Goal: Task Accomplishment & Management: Use online tool/utility

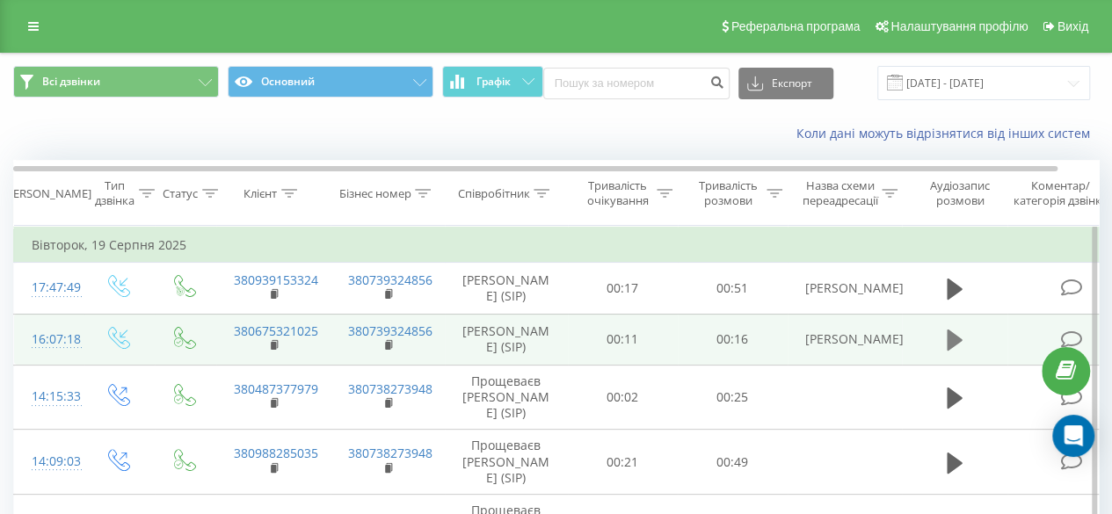
click at [956, 338] on icon at bounding box center [955, 340] width 16 height 21
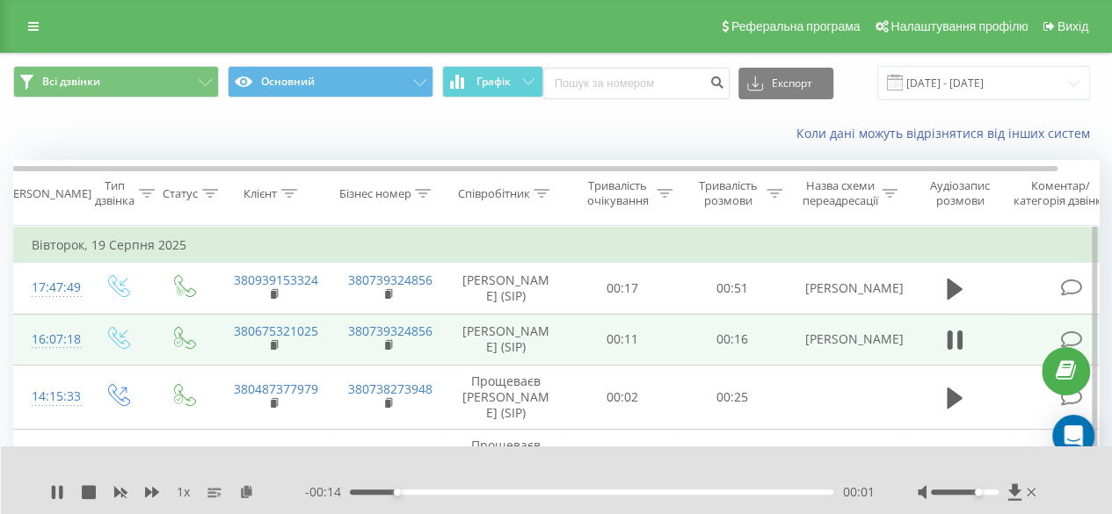
click at [979, 491] on div at bounding box center [965, 492] width 68 height 5
click at [56, 494] on icon at bounding box center [57, 492] width 14 height 14
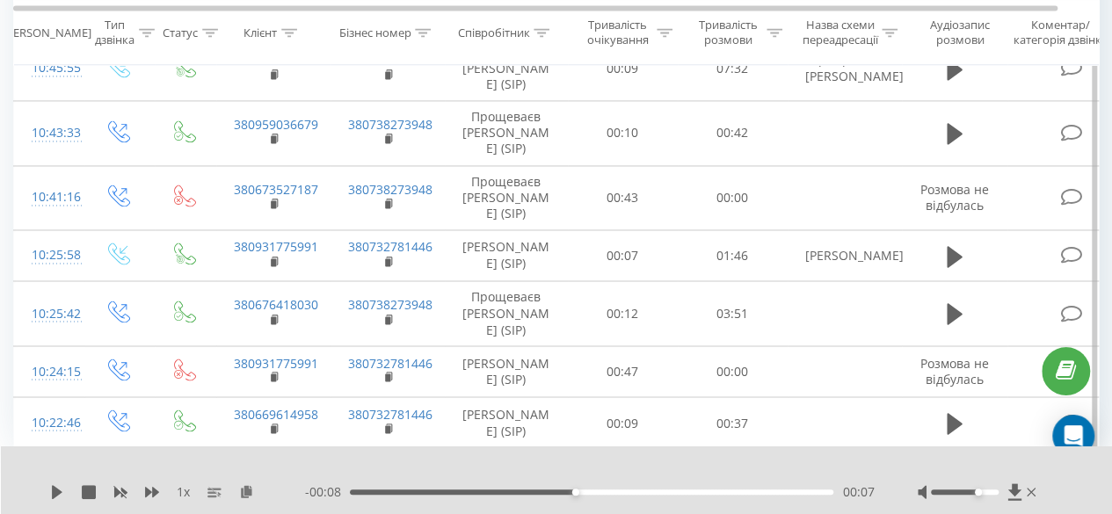
scroll to position [1832, 0]
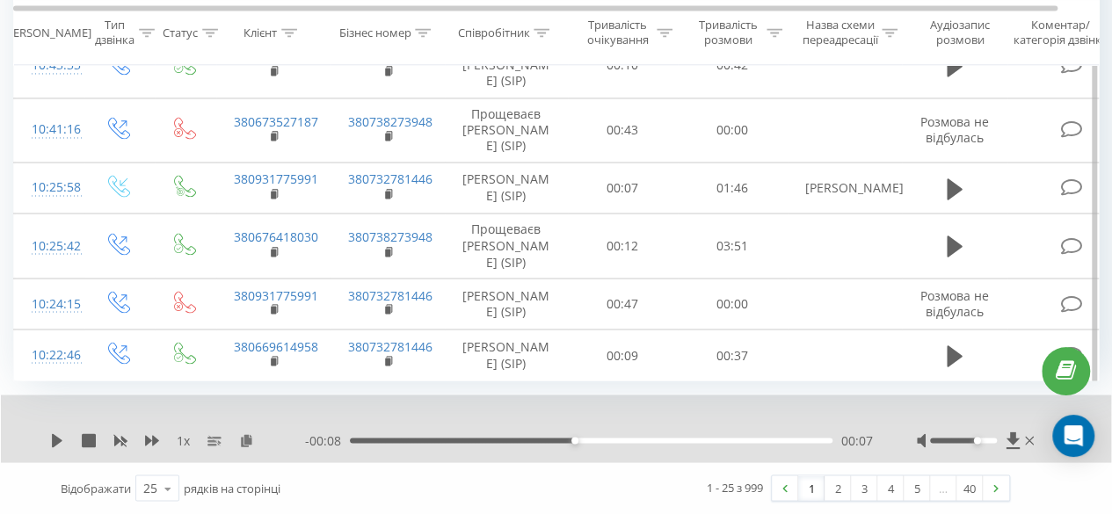
click at [808, 488] on link "1" at bounding box center [811, 488] width 26 height 25
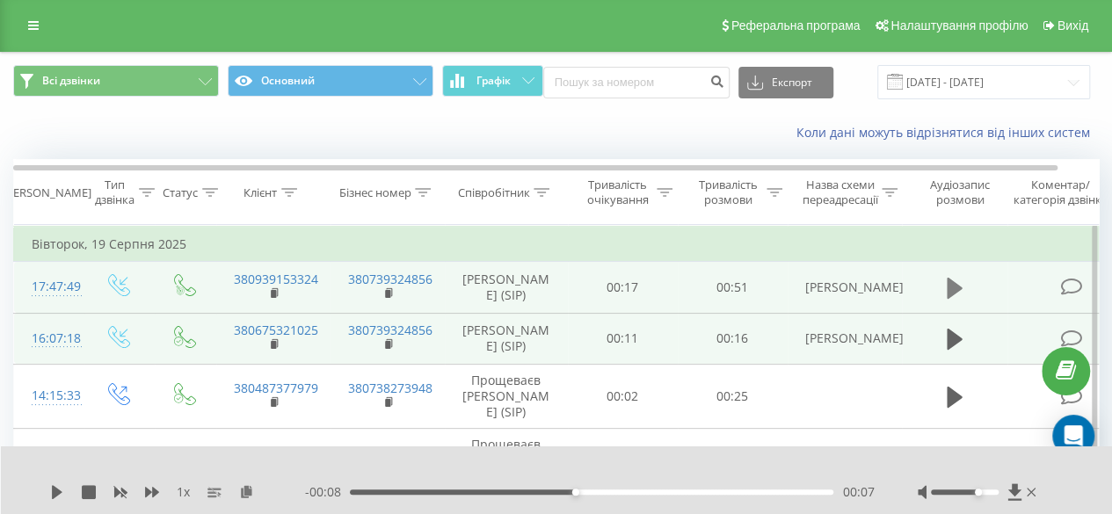
scroll to position [0, 0]
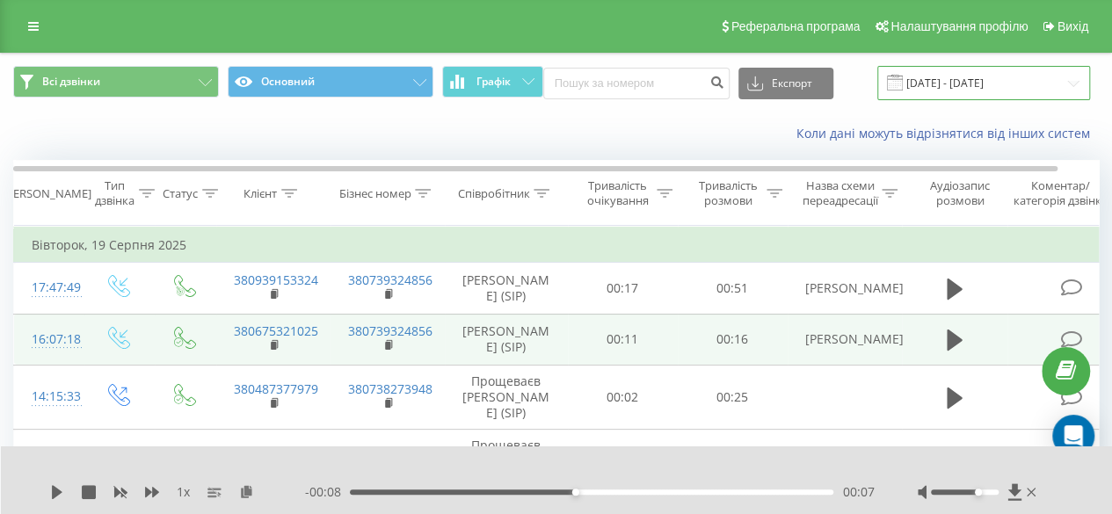
click at [1000, 79] on input "[DATE] - [DATE]" at bounding box center [983, 83] width 213 height 34
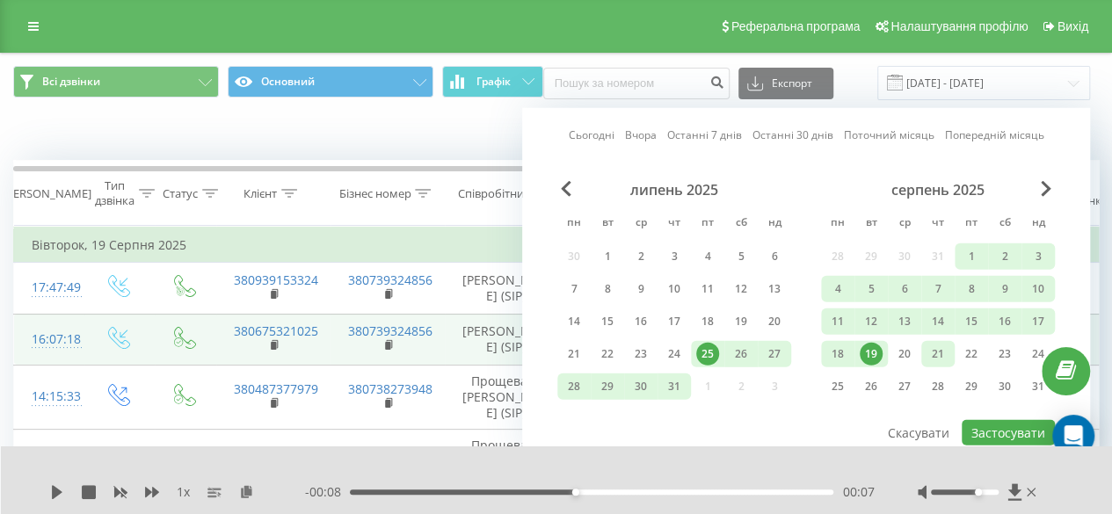
click at [927, 359] on div "21" at bounding box center [938, 354] width 23 height 23
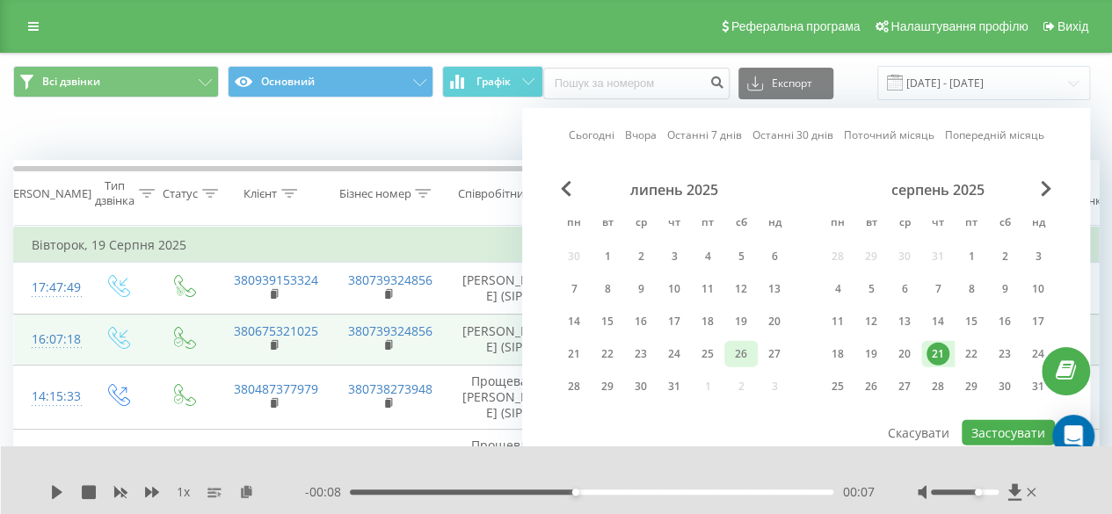
click at [751, 355] on div "26" at bounding box center [741, 354] width 23 height 23
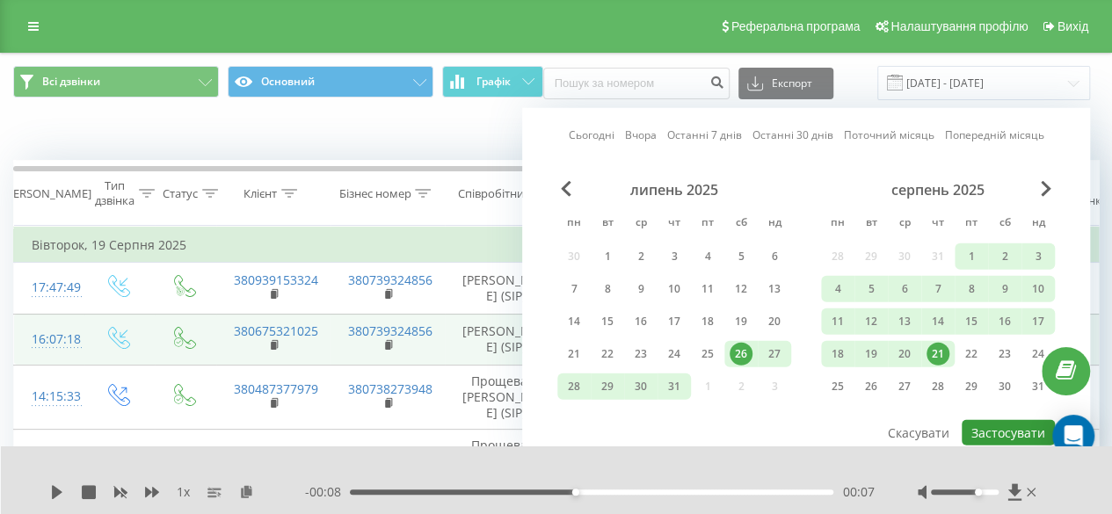
click at [1004, 425] on button "Застосувати" at bounding box center [1008, 432] width 93 height 25
type input "[DATE] - [DATE]"
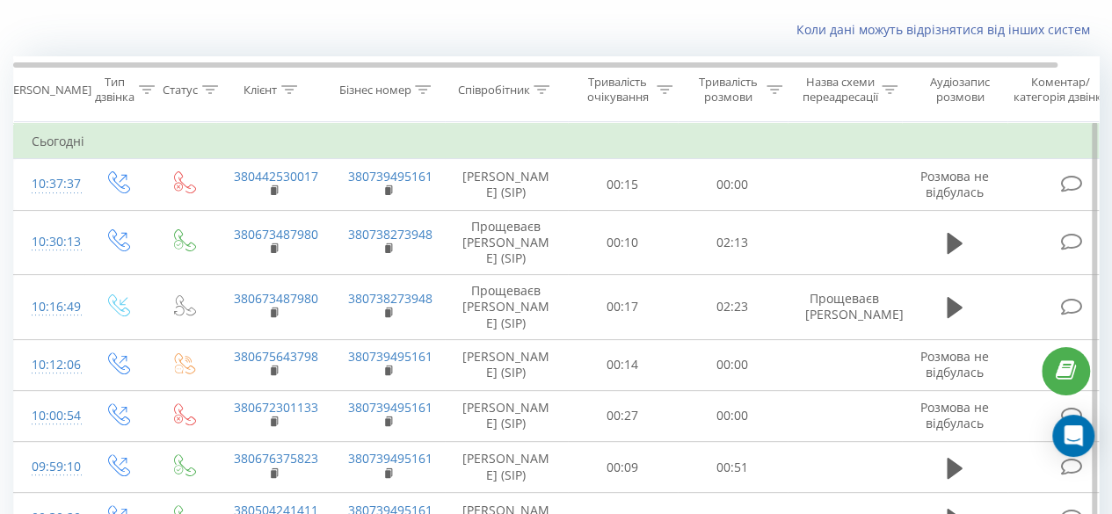
scroll to position [88, 0]
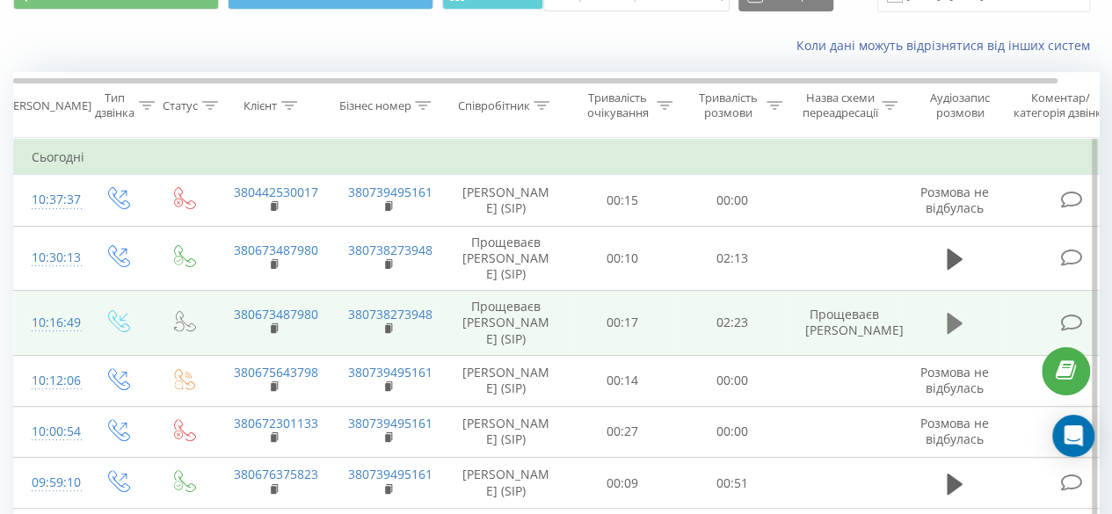
click at [951, 334] on icon at bounding box center [955, 323] width 16 height 21
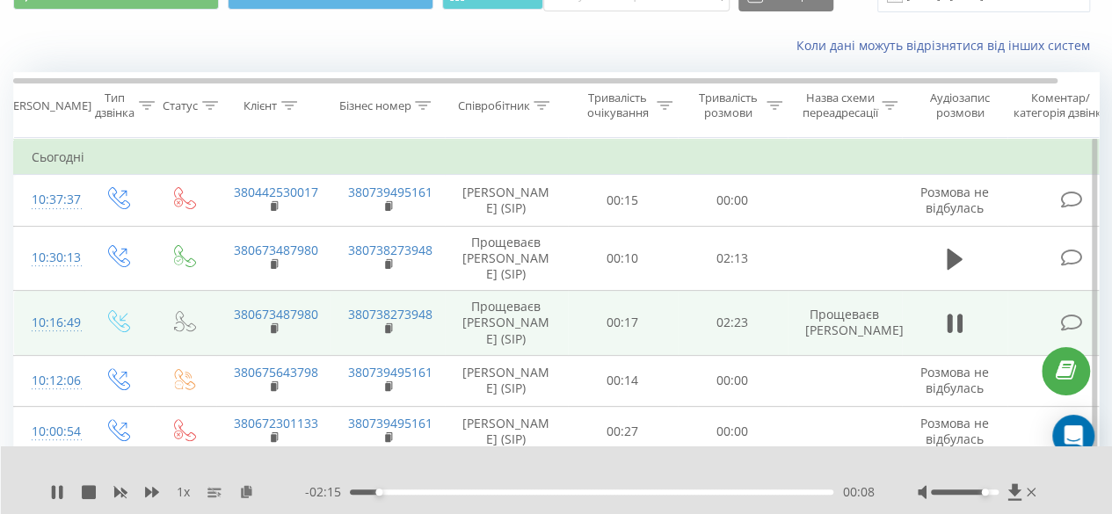
click at [988, 491] on div at bounding box center [965, 492] width 68 height 5
drag, startPoint x: 986, startPoint y: 493, endPoint x: 1000, endPoint y: 498, distance: 15.0
click at [1000, 498] on div at bounding box center [979, 493] width 122 height 18
click at [716, 463] on div at bounding box center [545, 469] width 792 height 19
click at [149, 498] on icon at bounding box center [152, 492] width 14 height 14
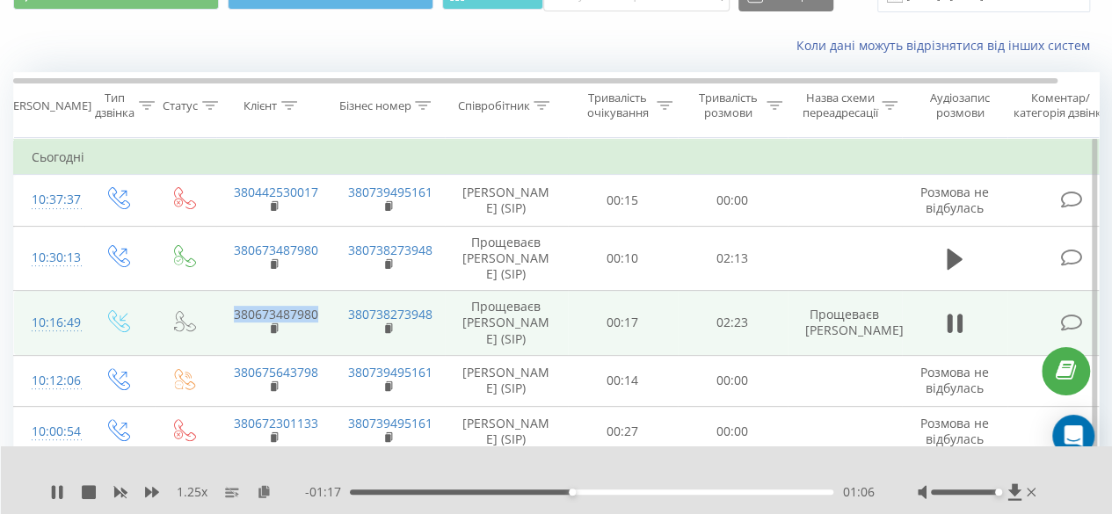
drag, startPoint x: 324, startPoint y: 341, endPoint x: 230, endPoint y: 338, distance: 93.3
click at [230, 338] on td "380673487980" at bounding box center [273, 323] width 114 height 65
copy link "380673487980"
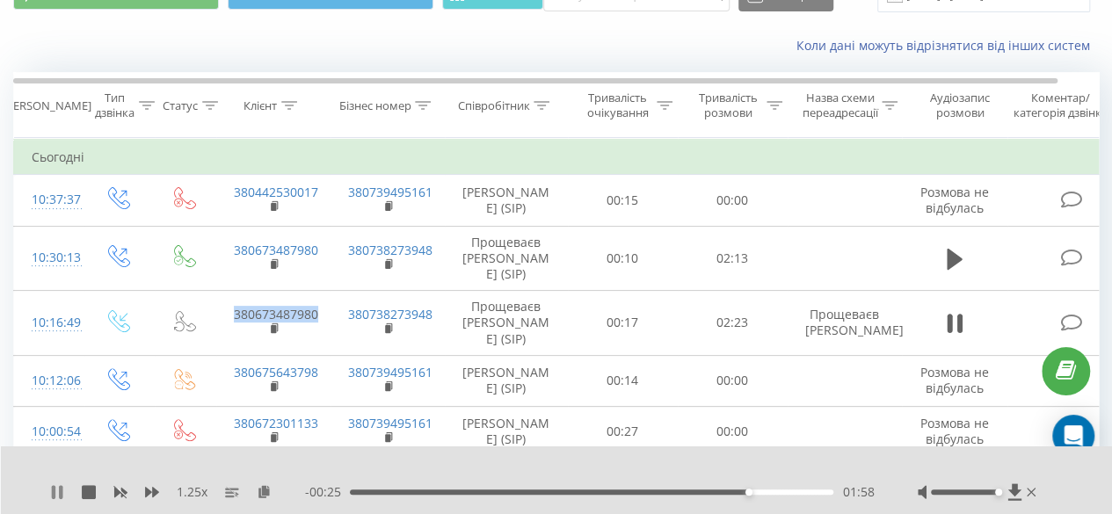
click at [59, 489] on icon at bounding box center [61, 492] width 4 height 14
